Goal: Unclear

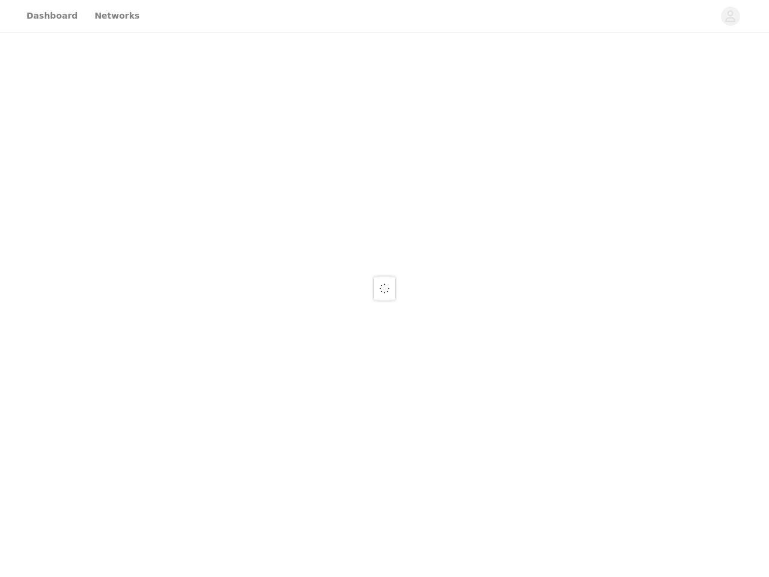
click at [385, 25] on div at bounding box center [384, 288] width 769 height 577
